Goal: Task Accomplishment & Management: Complete application form

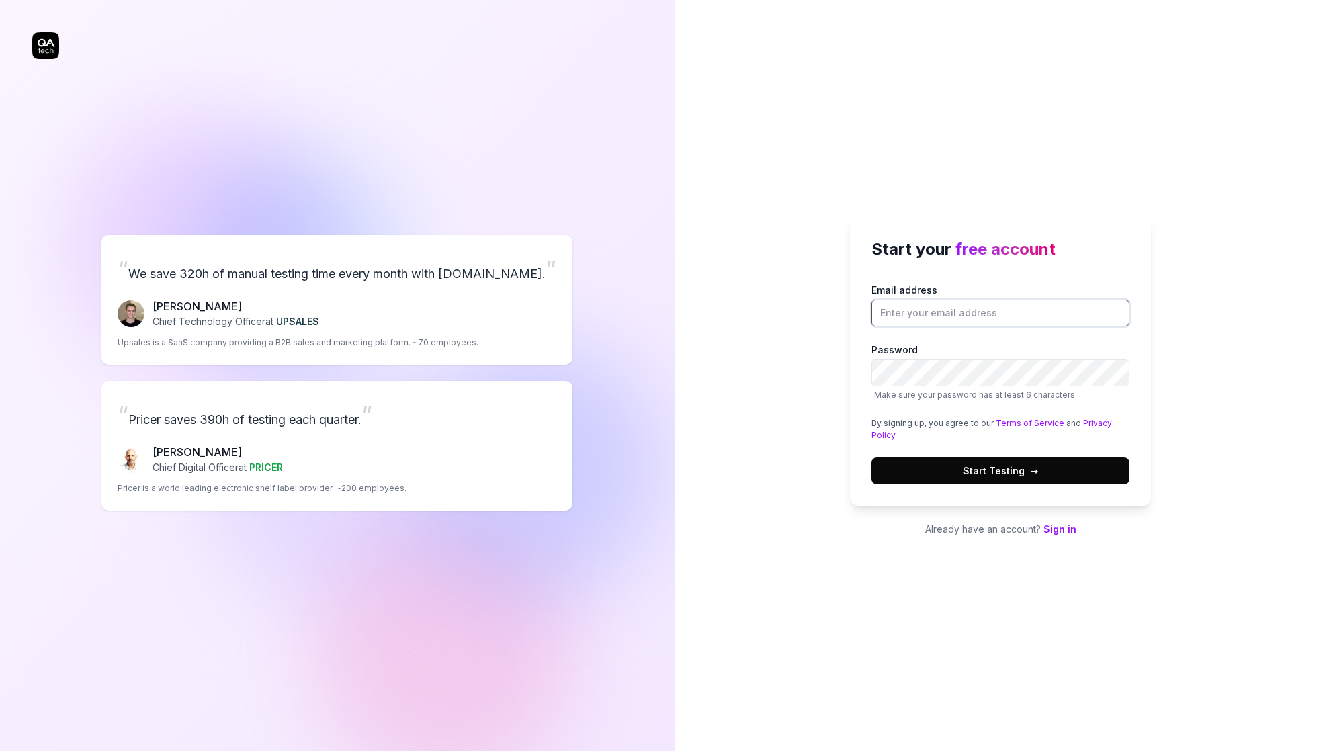
click at [927, 316] on input "Email address" at bounding box center [1000, 313] width 258 height 27
type input "erikanderssonerik45@gmail.com"
click at [1215, 339] on div "Start your free account Email address erikanderssonerik45@gmail.com Password Ma…" at bounding box center [1001, 375] width 653 height 751
click at [1000, 466] on span "Start Testing →" at bounding box center [1000, 471] width 75 height 14
